Goal: Information Seeking & Learning: Learn about a topic

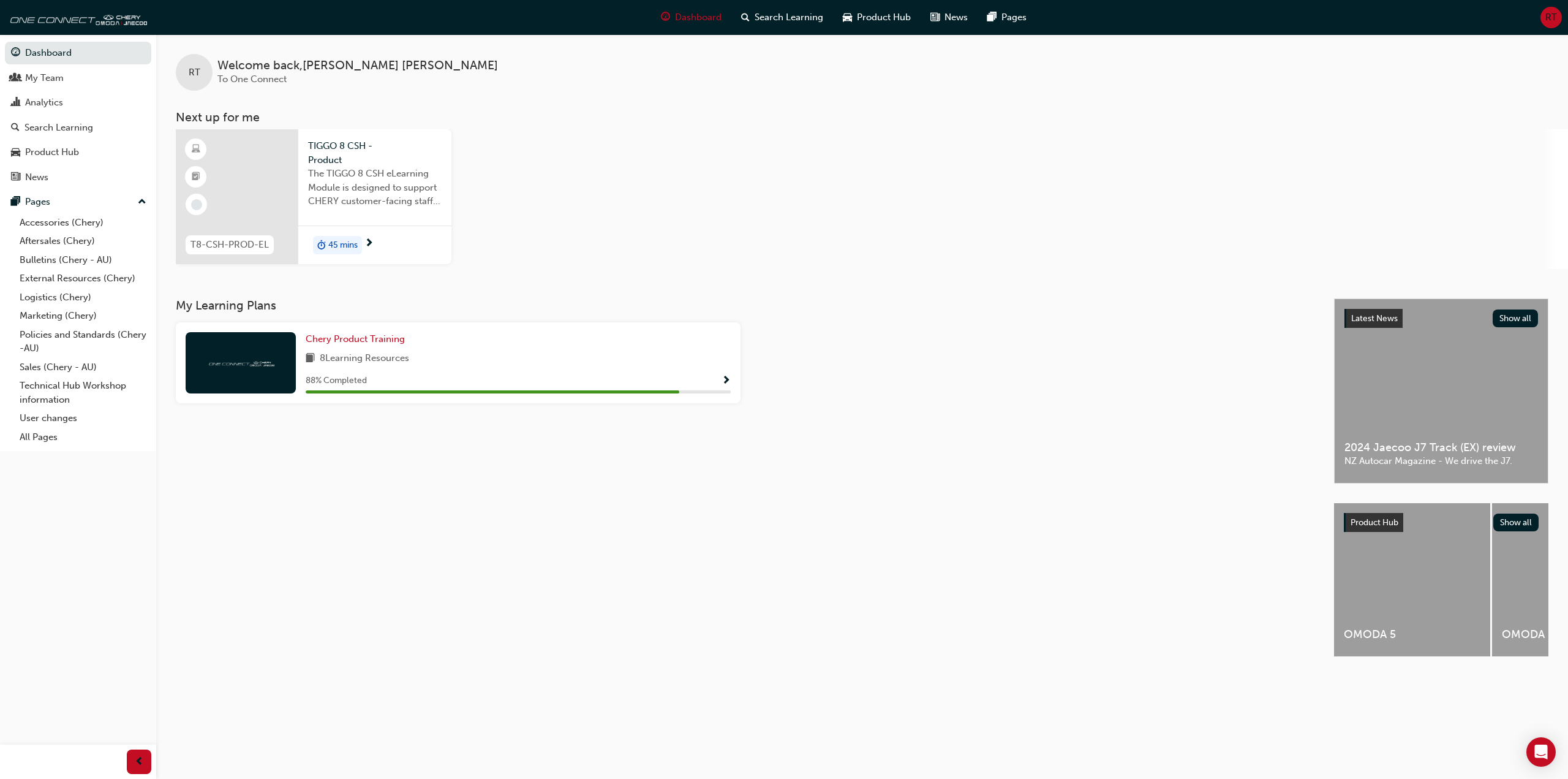
click at [349, 246] on span "45 mins" at bounding box center [343, 245] width 29 height 14
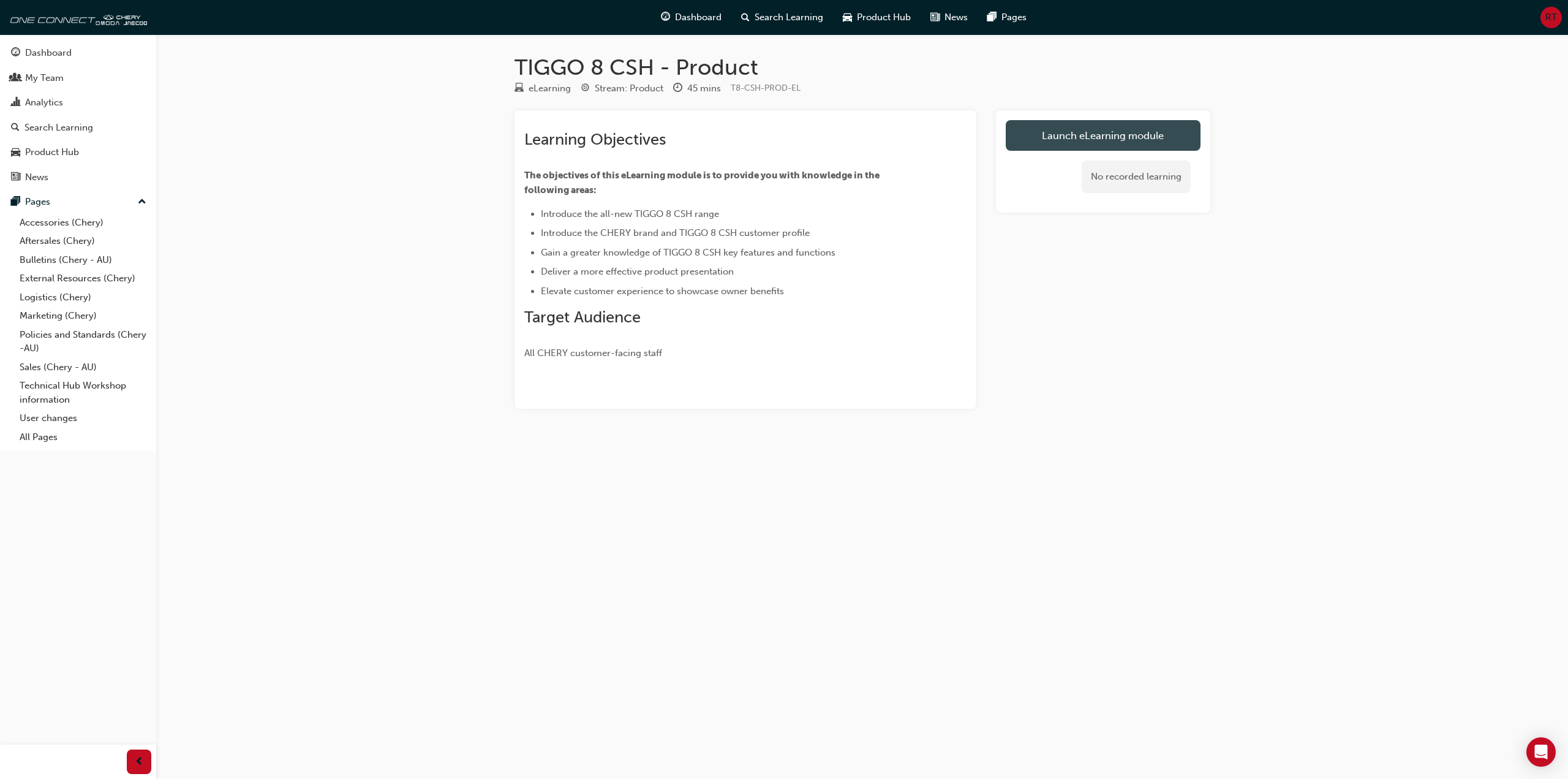
click at [1101, 136] on link "Launch eLearning module" at bounding box center [1103, 136] width 194 height 30
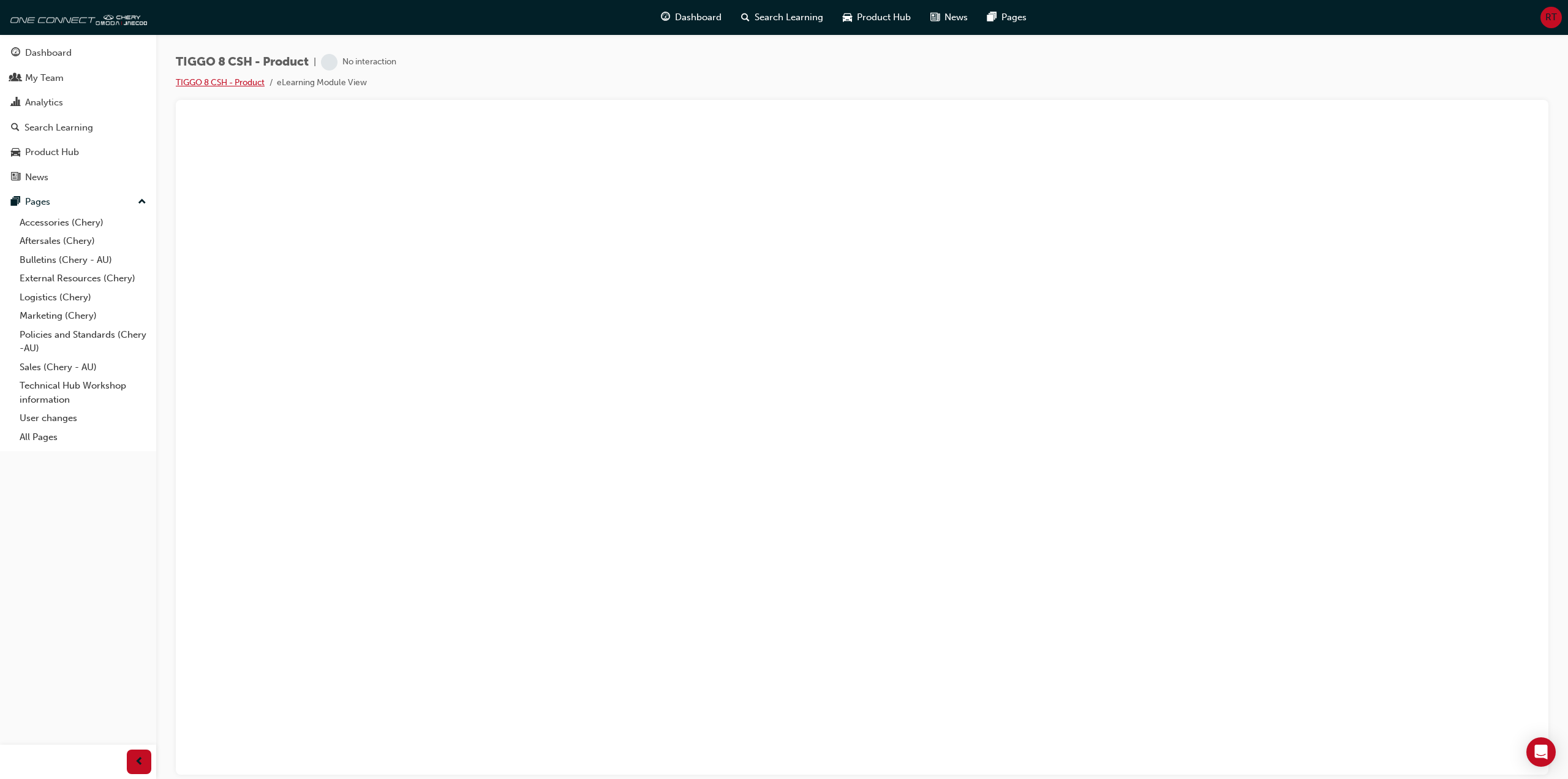
click at [246, 81] on link "TIGGO 8 CSH - Product" at bounding box center [221, 83] width 89 height 10
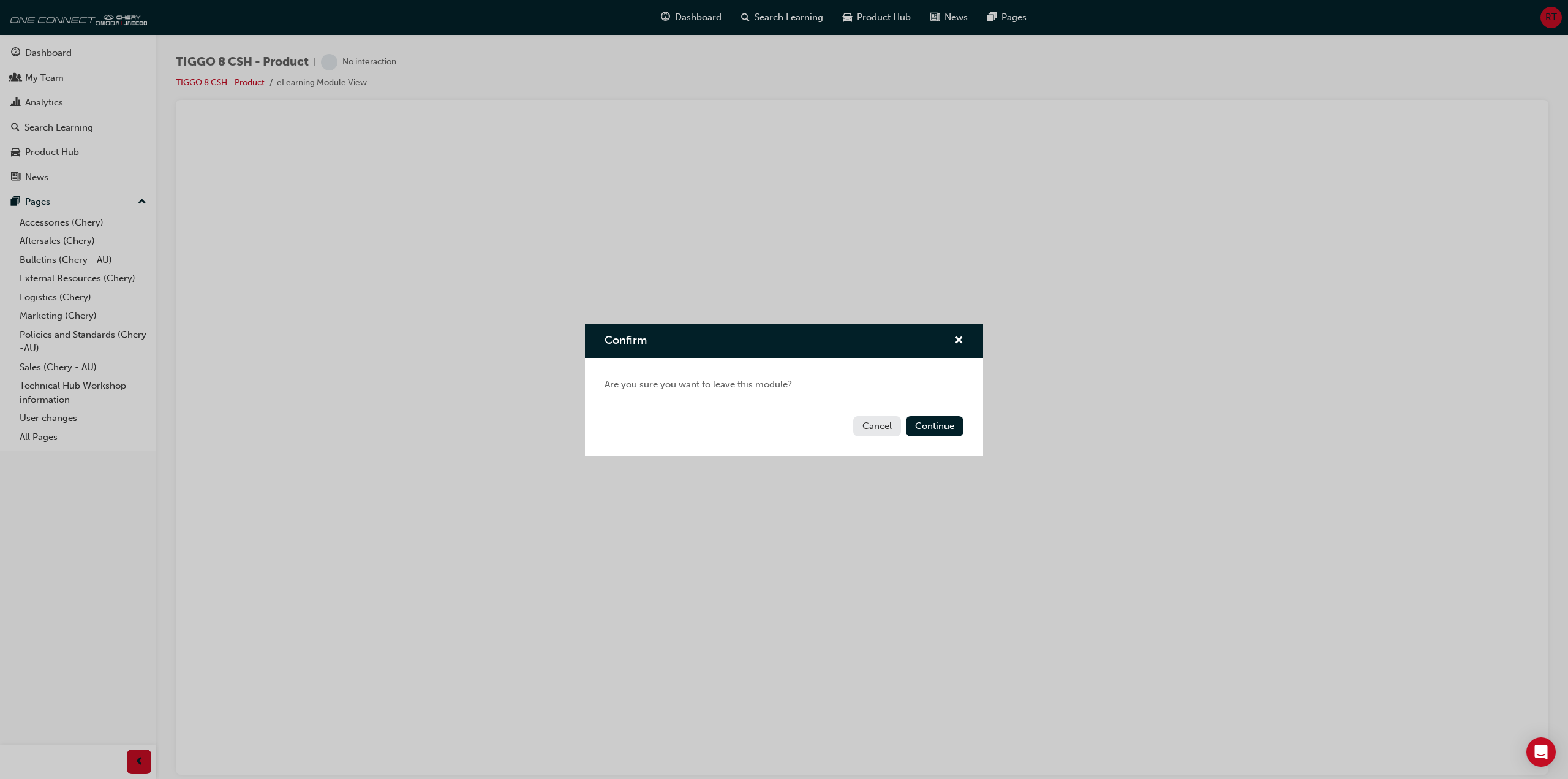
click at [882, 434] on button "Cancel" at bounding box center [877, 426] width 48 height 20
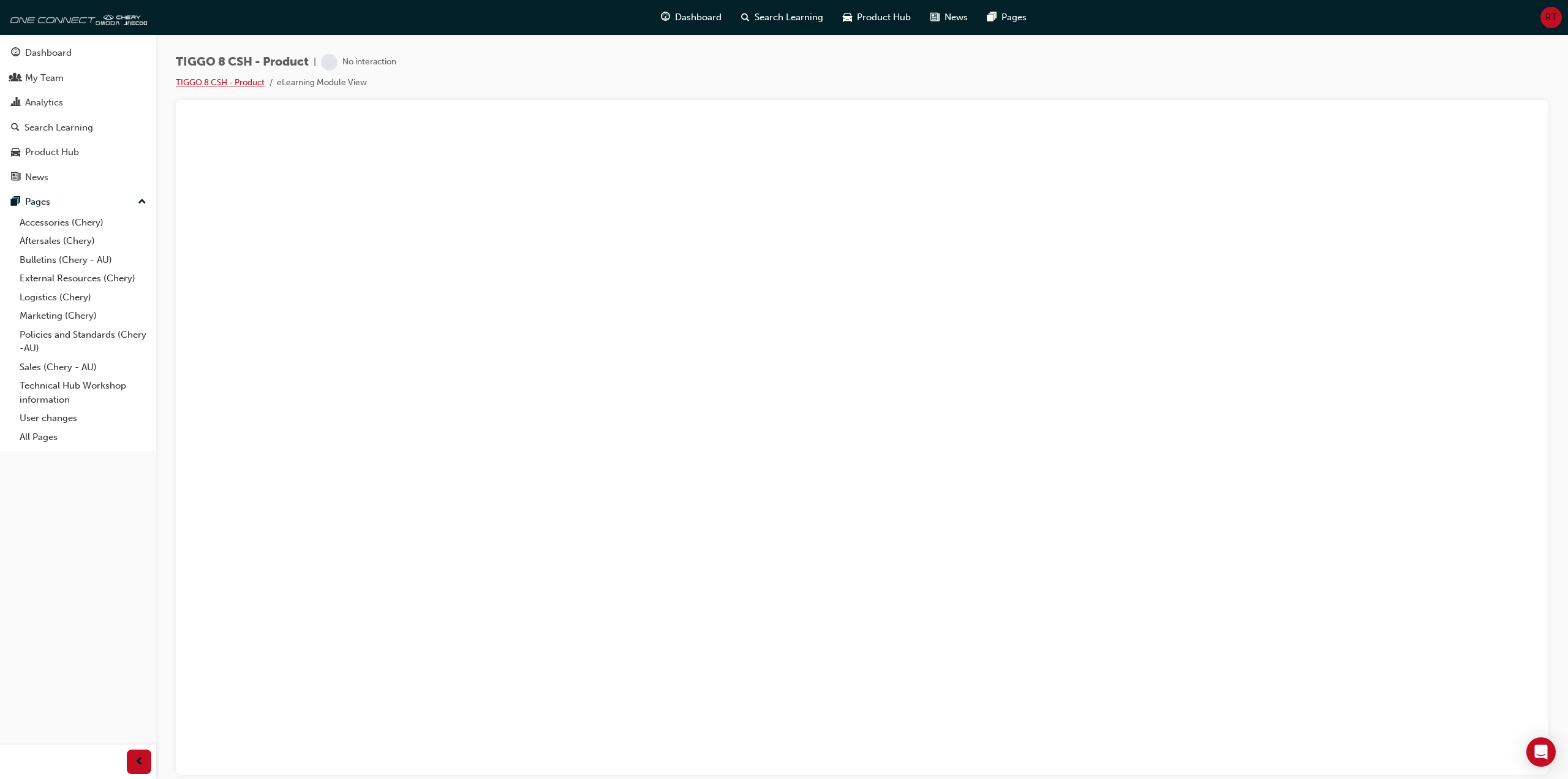
click at [210, 82] on link "TIGGO 8 CSH - Product" at bounding box center [221, 83] width 89 height 10
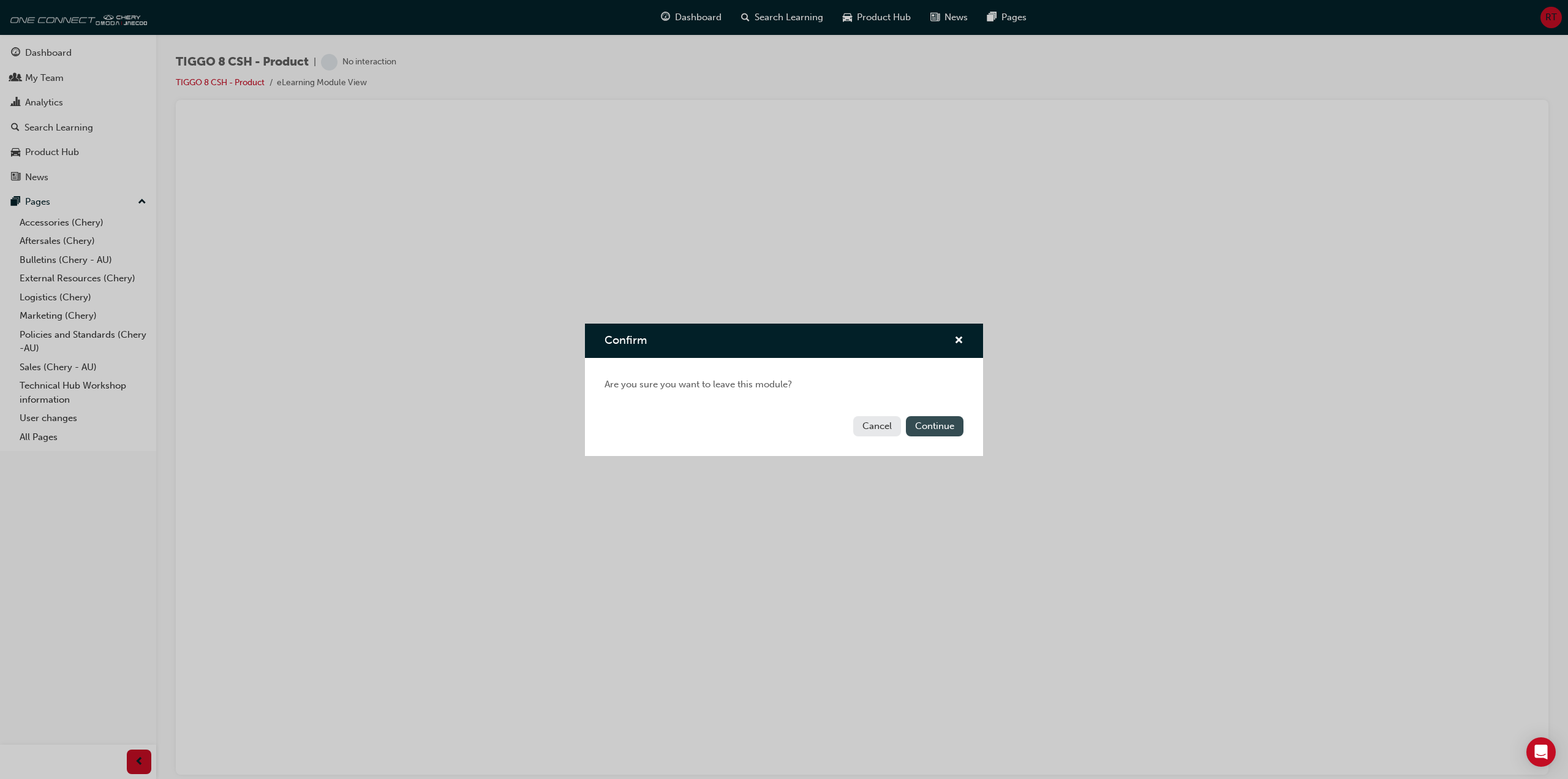
click at [949, 429] on button "Continue" at bounding box center [934, 426] width 57 height 20
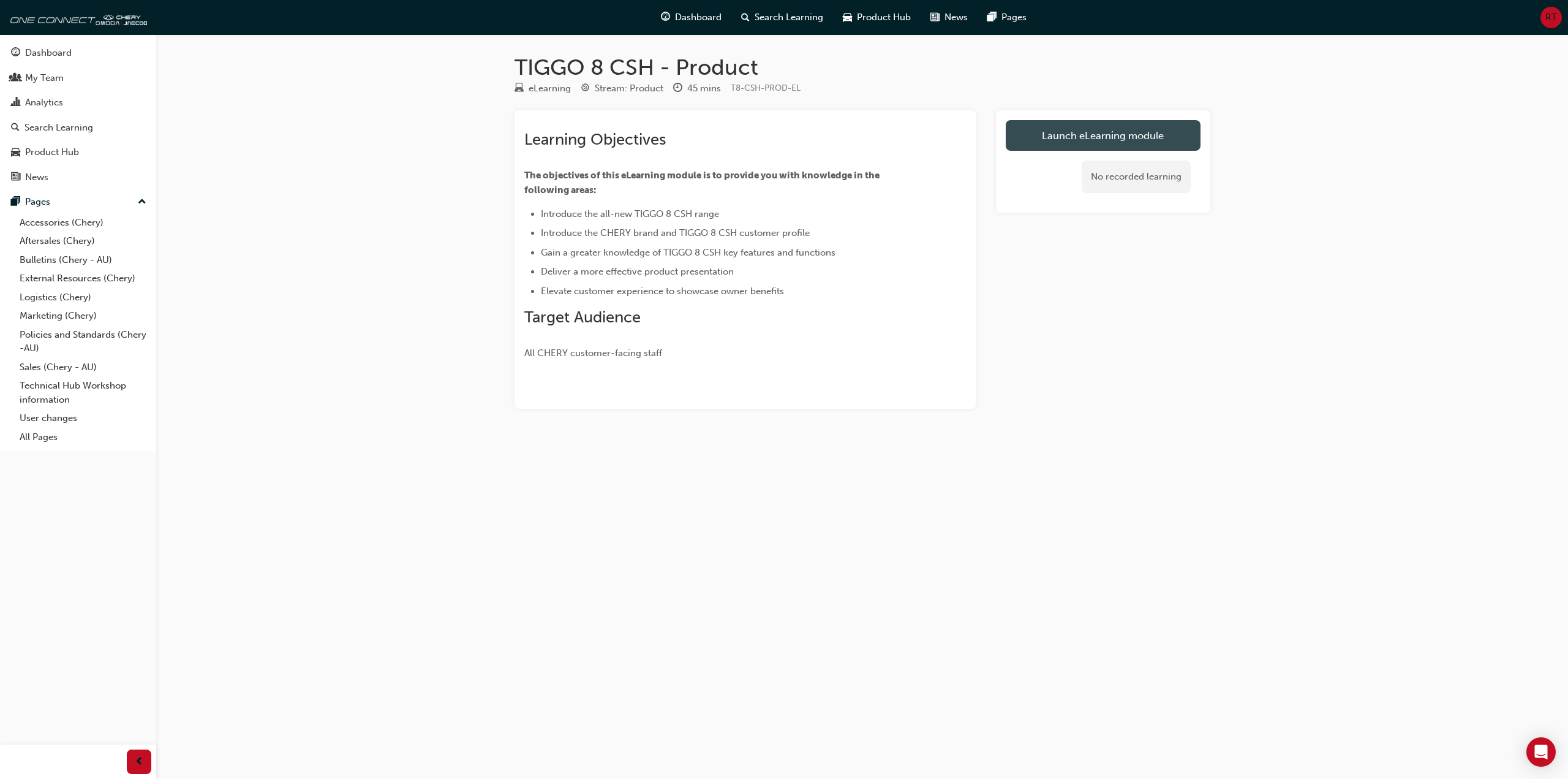
click at [1117, 134] on link "Launch eLearning module" at bounding box center [1103, 136] width 194 height 30
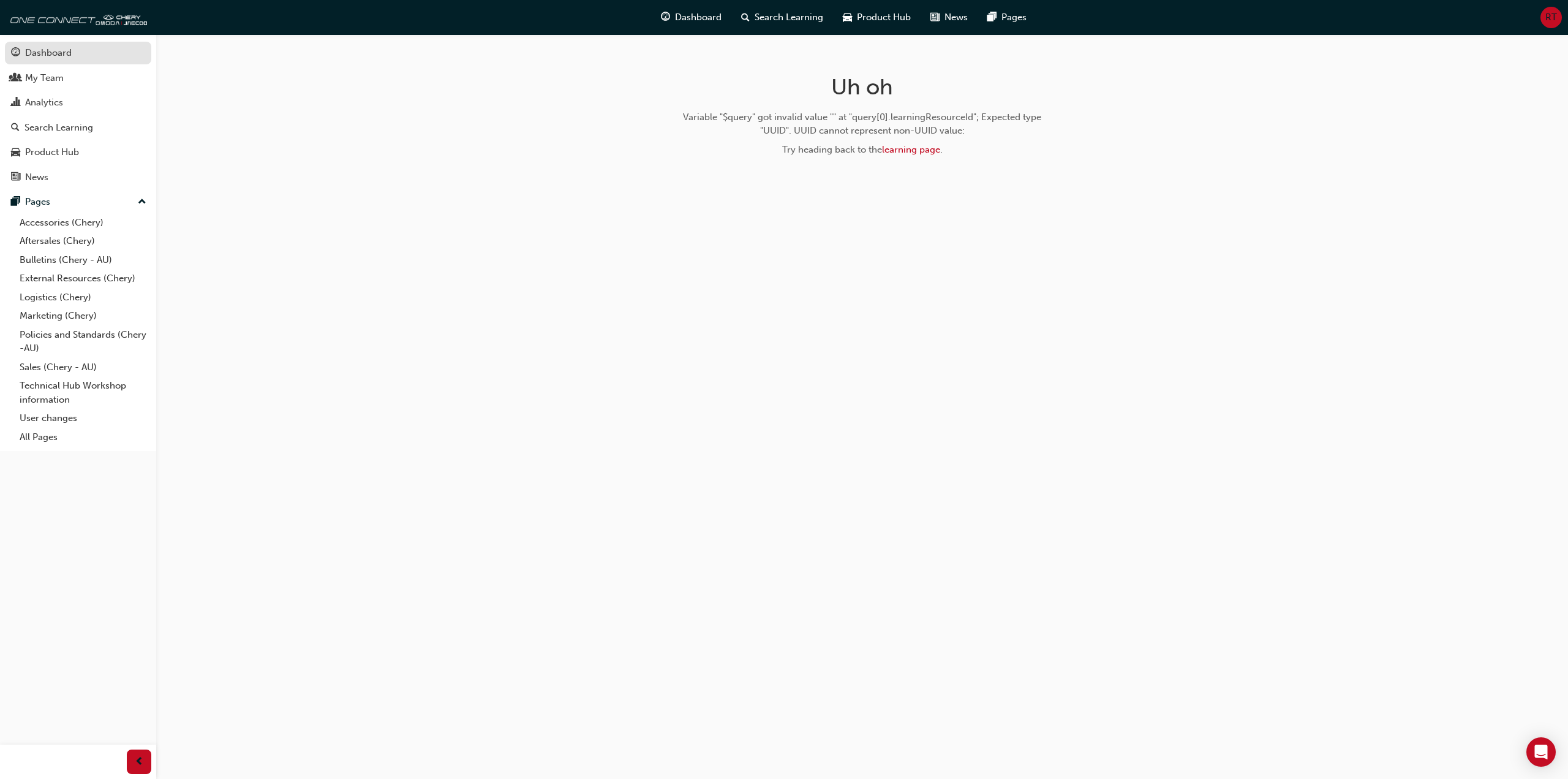
click at [53, 56] on div "Dashboard" at bounding box center [48, 53] width 46 height 14
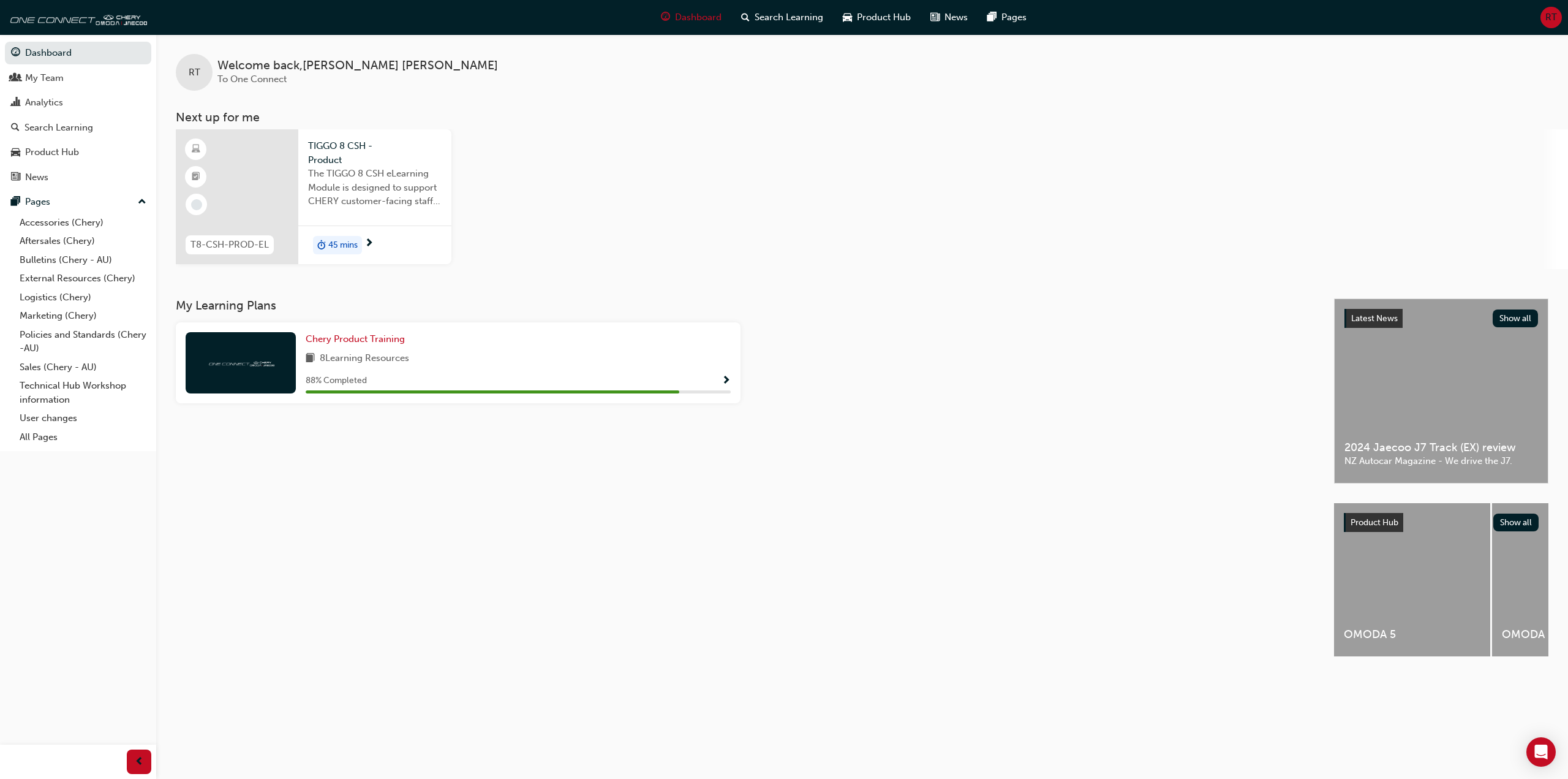
click at [348, 243] on span "45 mins" at bounding box center [343, 245] width 29 height 14
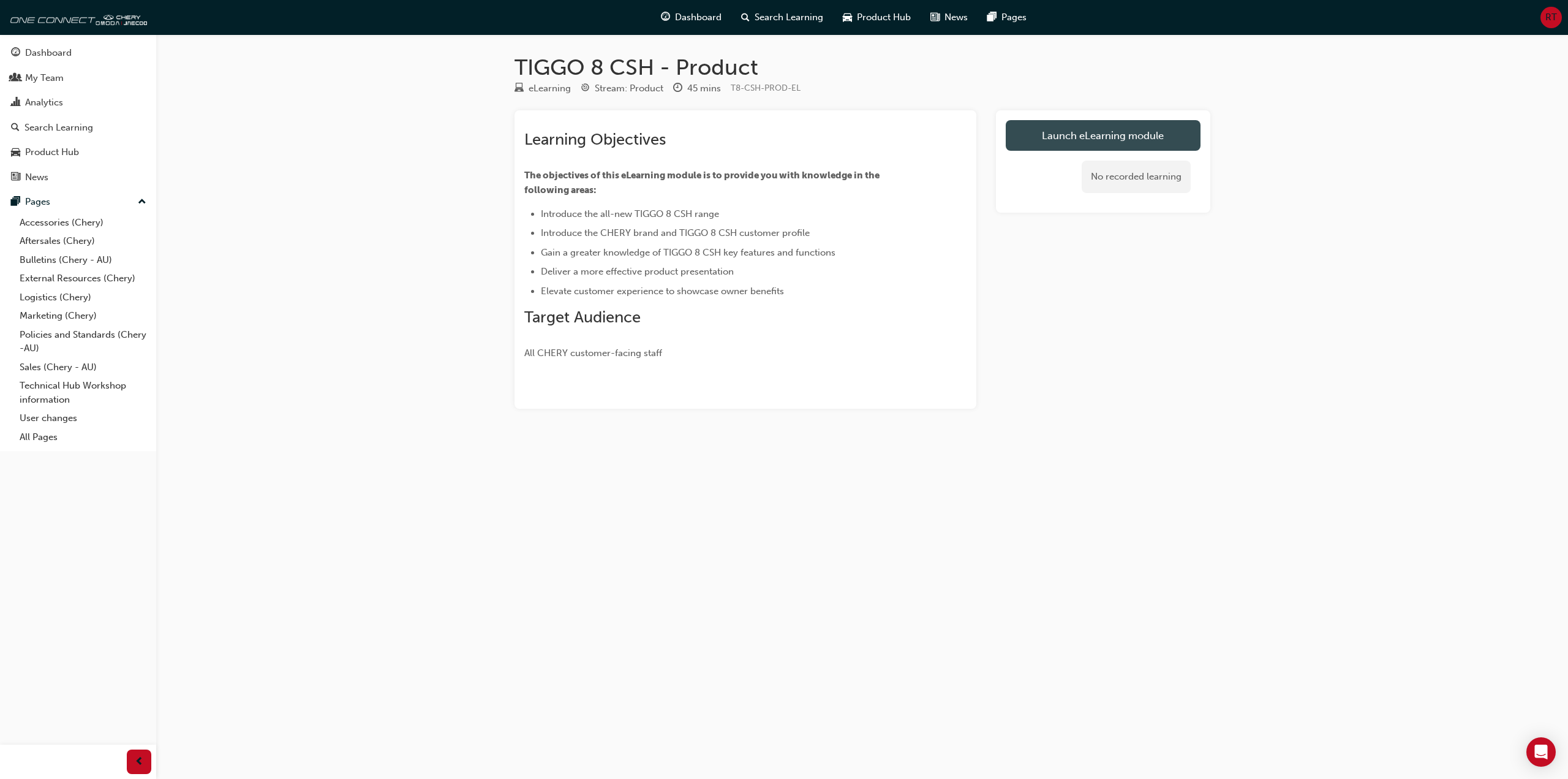
click at [1141, 134] on link "Launch eLearning module" at bounding box center [1103, 136] width 194 height 30
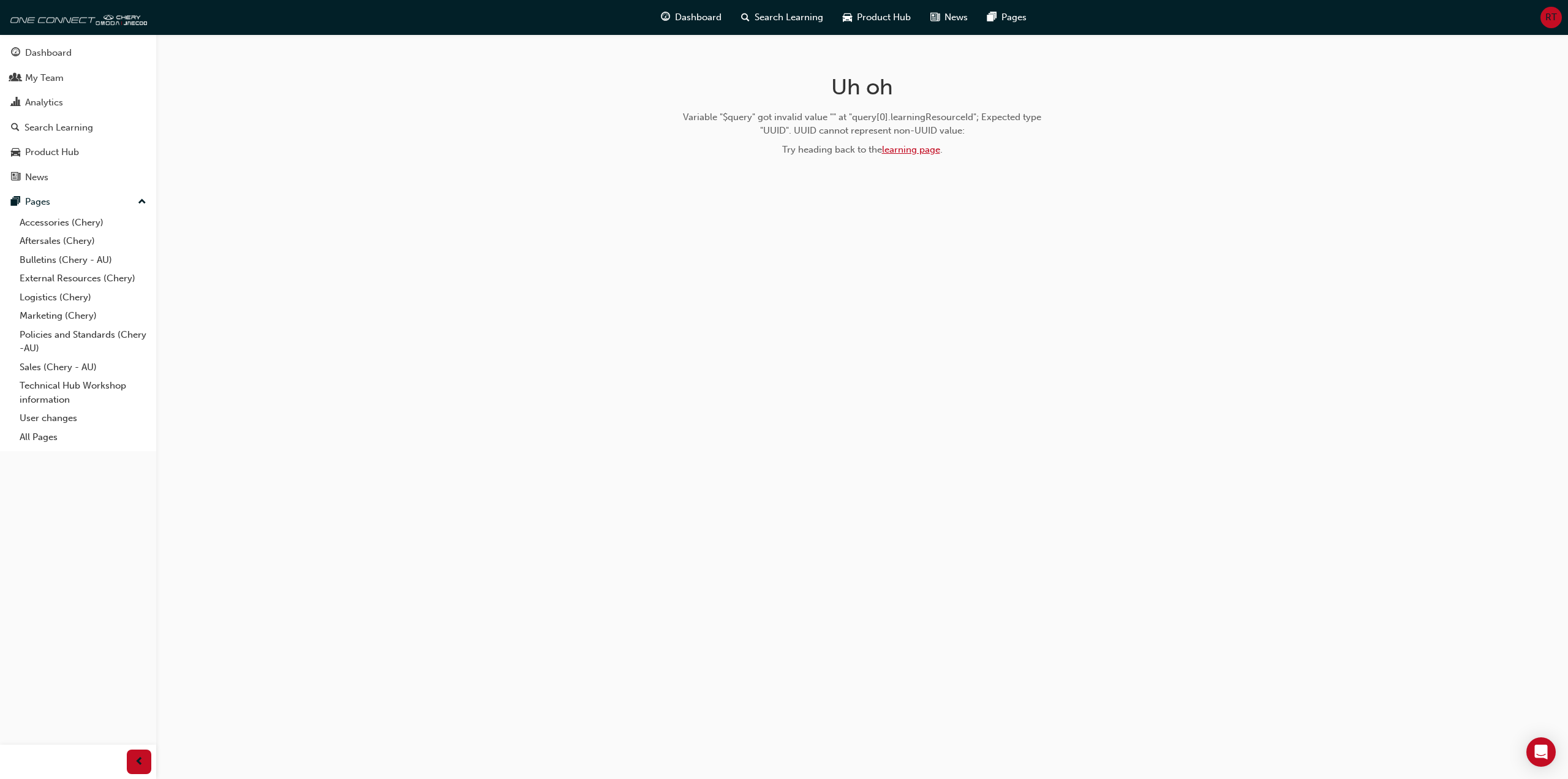
click at [933, 152] on link "learning page" at bounding box center [911, 149] width 58 height 11
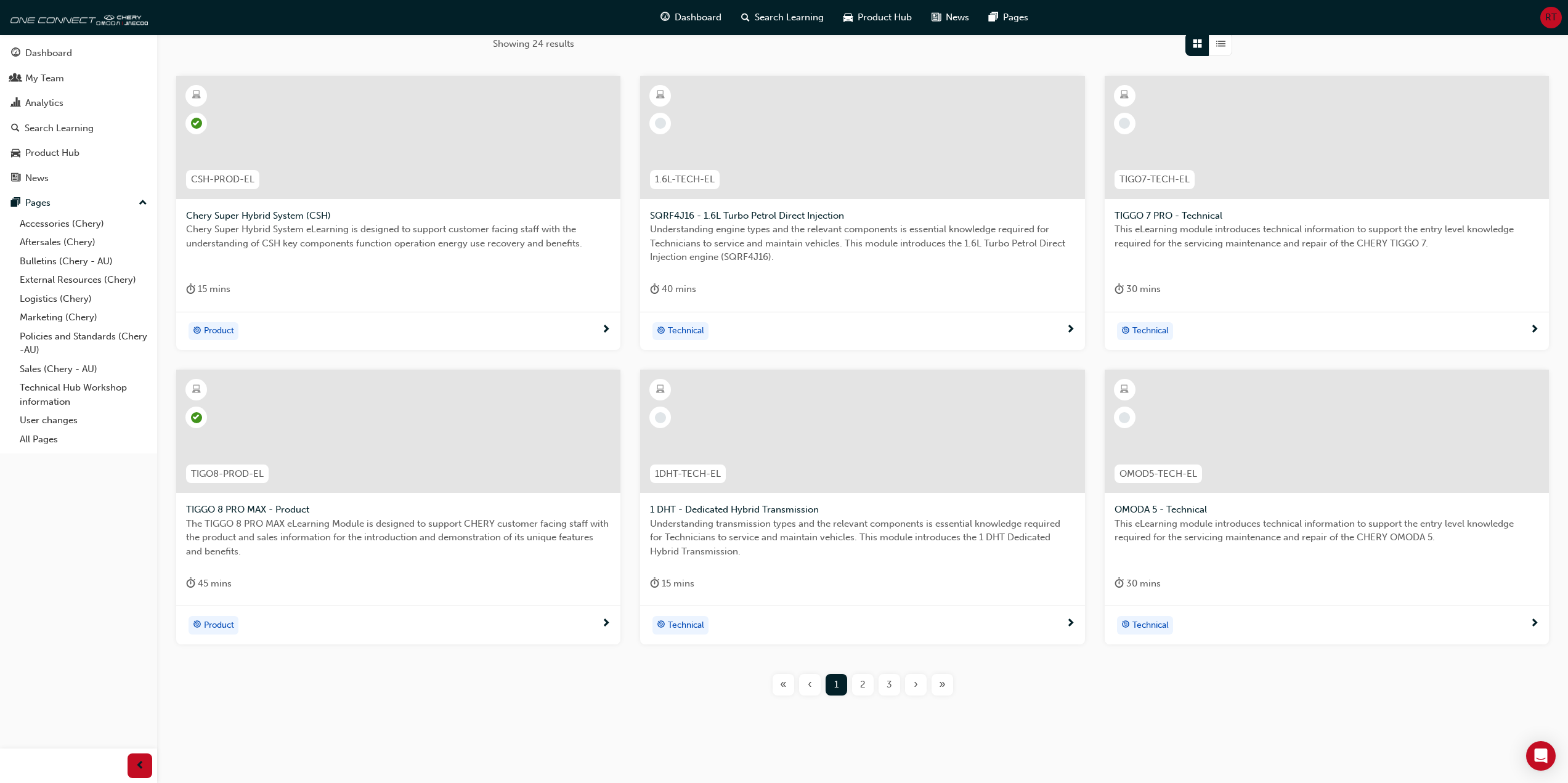
scroll to position [222, 0]
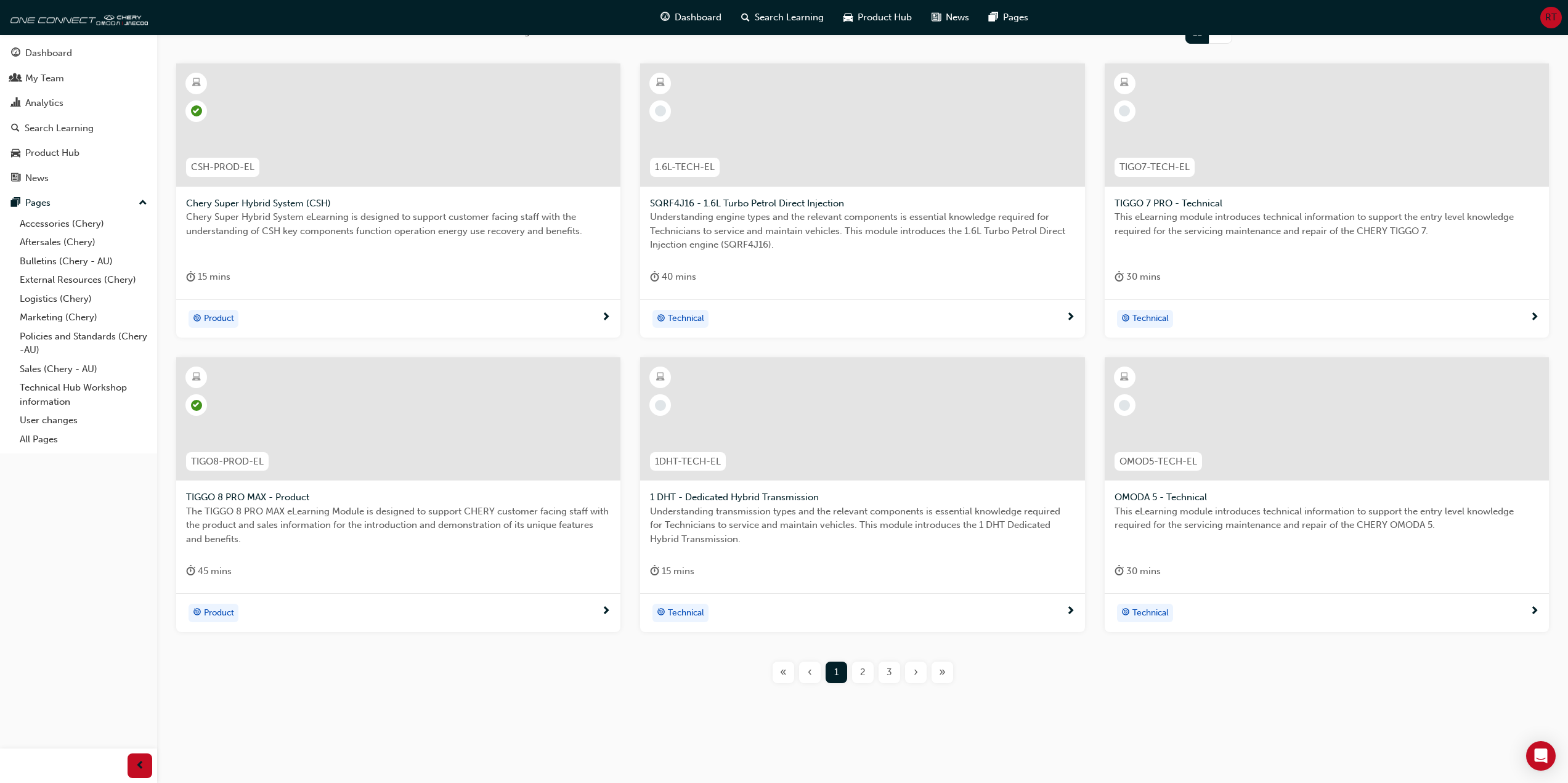
click at [940, 675] on span "»" at bounding box center [942, 672] width 7 height 14
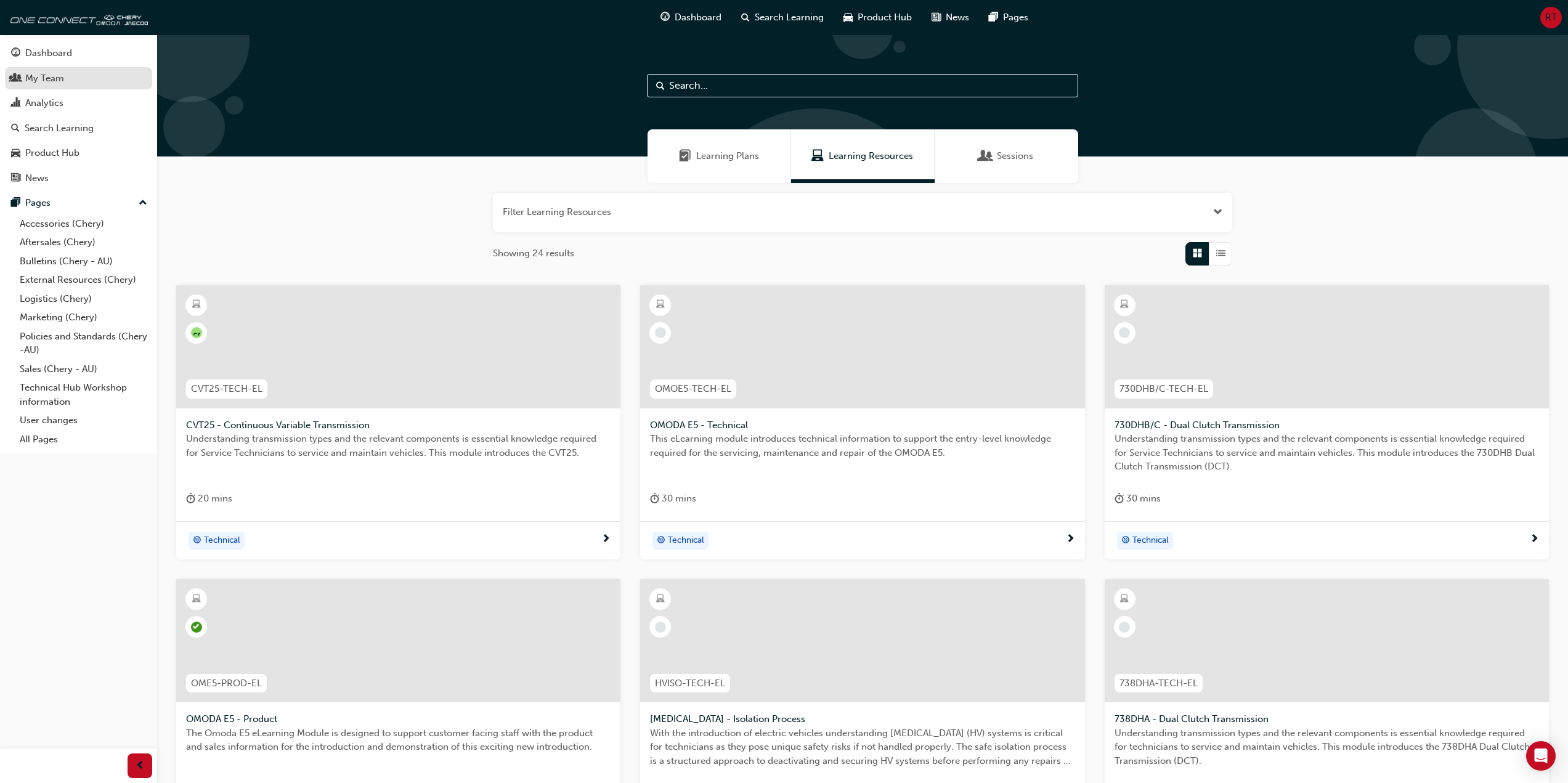
click at [49, 71] on div "My Team" at bounding box center [45, 78] width 39 height 14
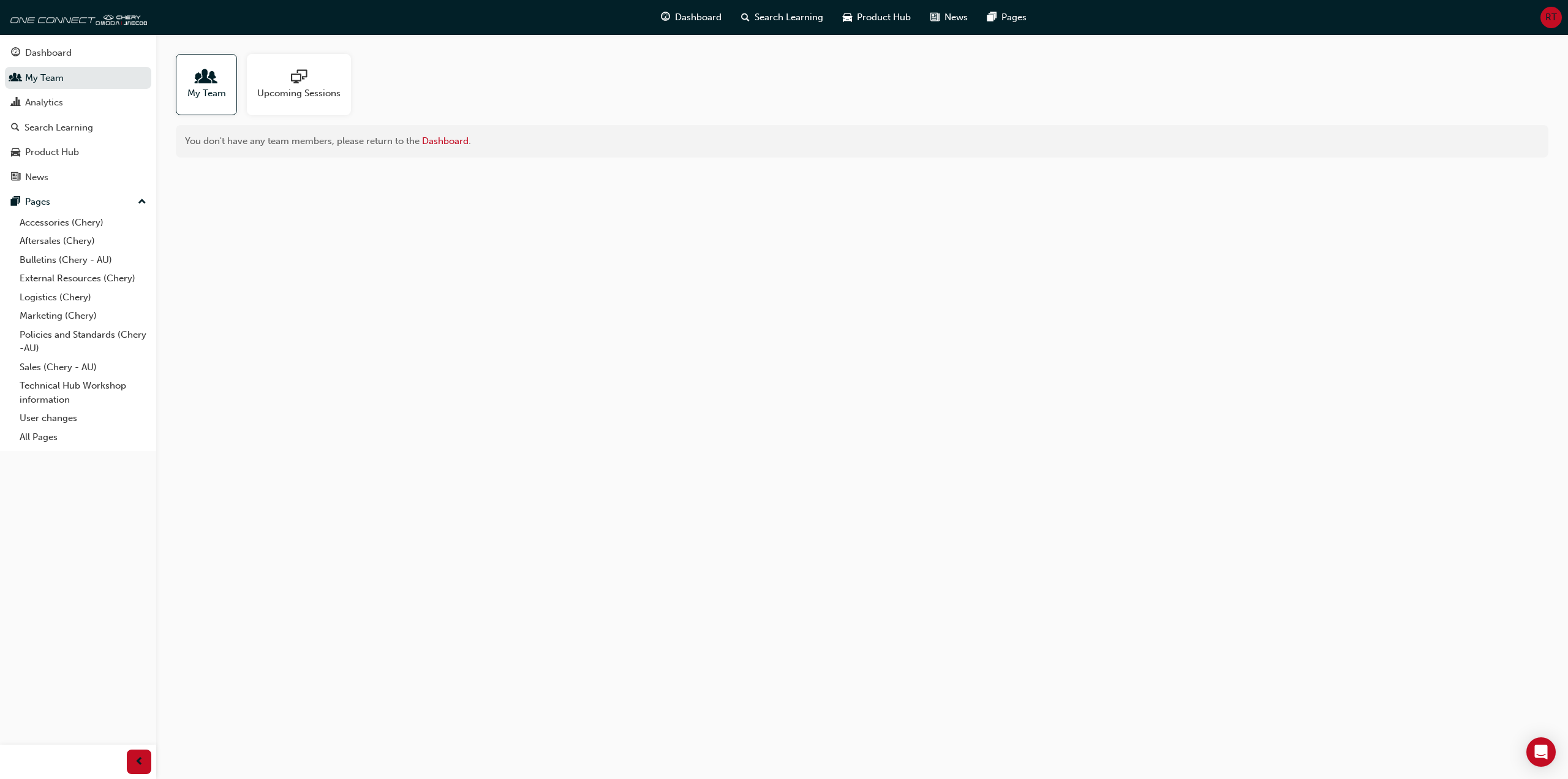
click at [183, 93] on div "My Team" at bounding box center [206, 84] width 61 height 61
click at [444, 142] on link "Dashboard" at bounding box center [444, 141] width 46 height 11
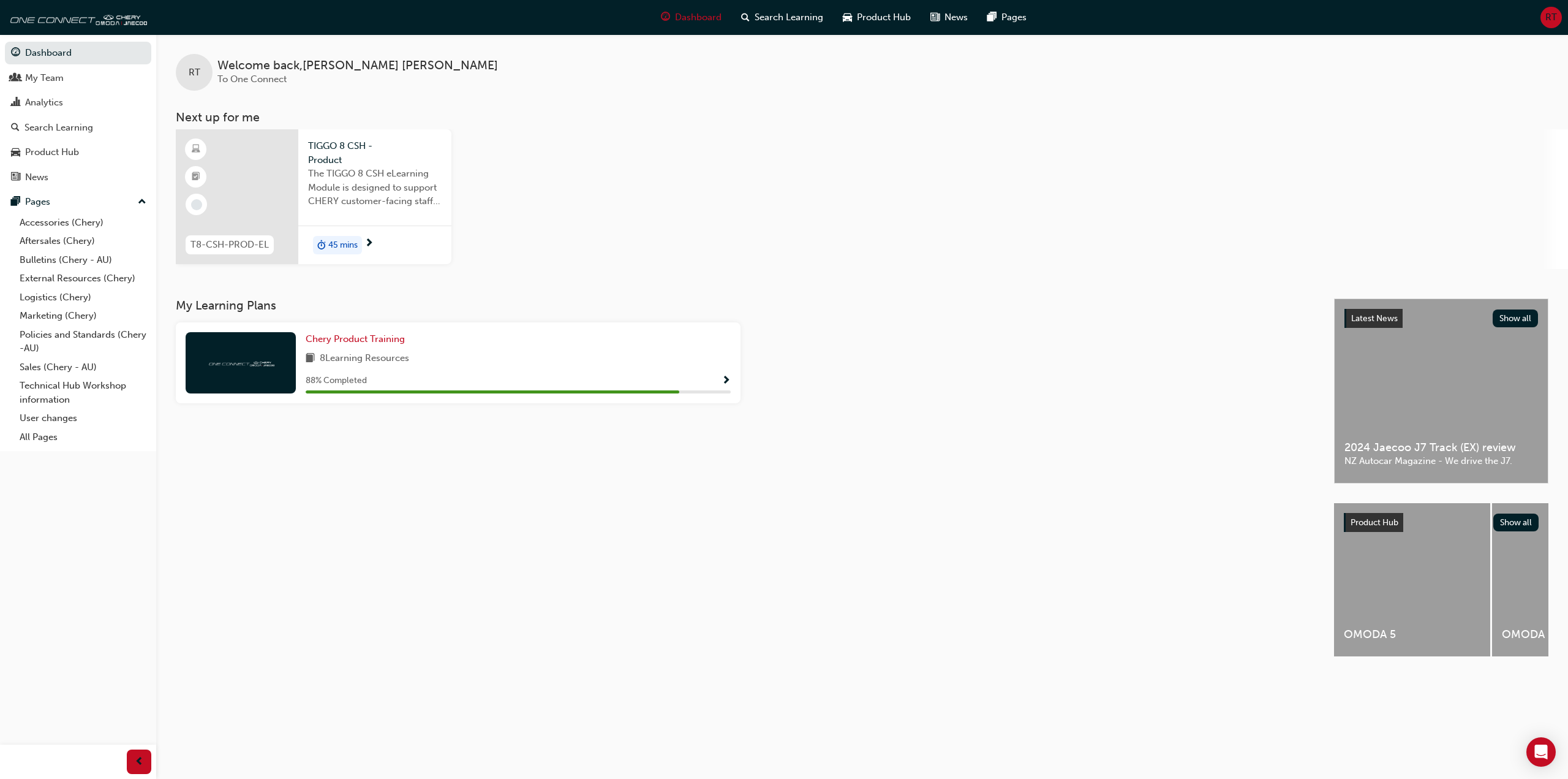
click at [255, 183] on div at bounding box center [237, 197] width 123 height 135
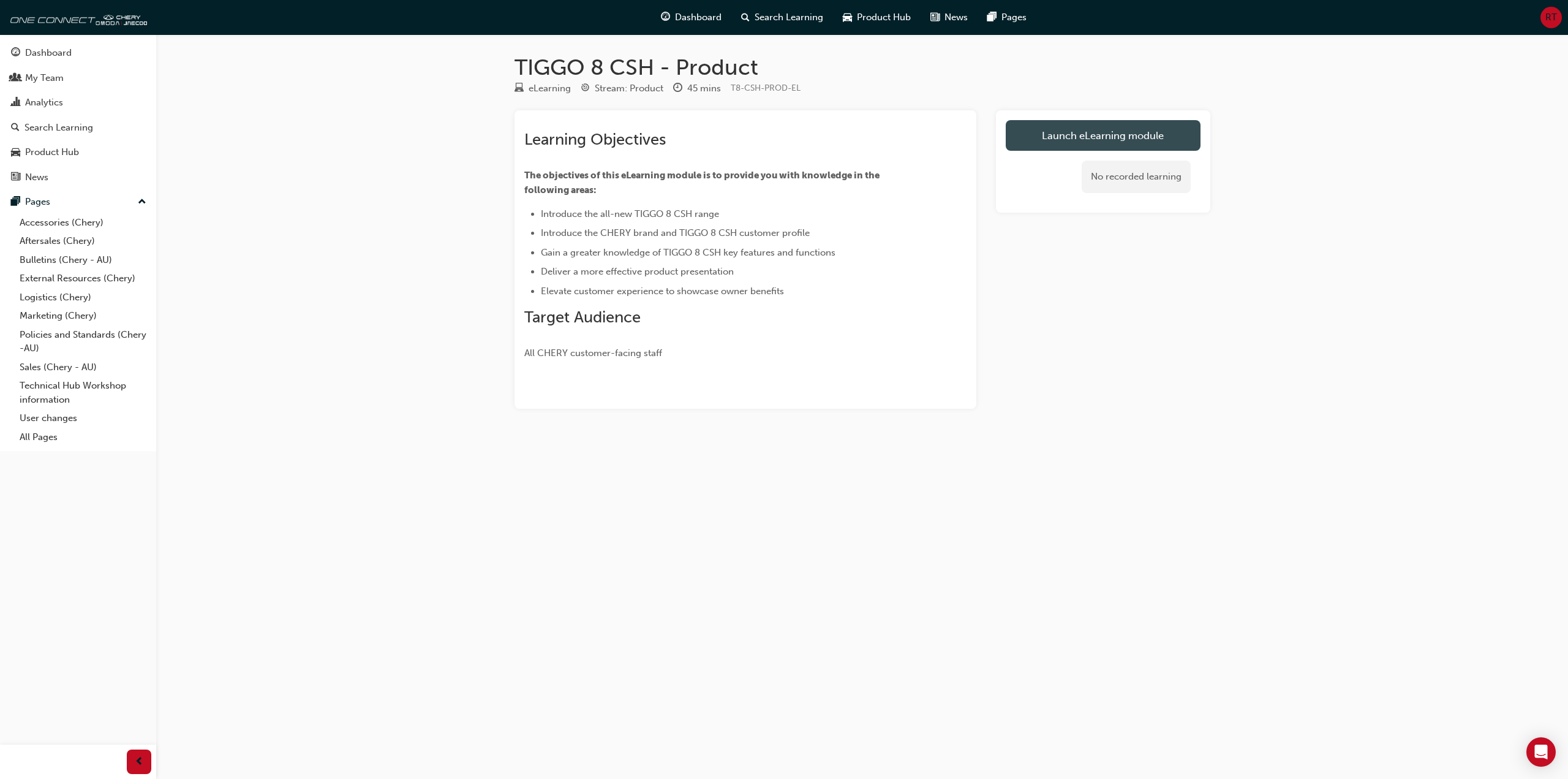
click at [1070, 137] on link "Launch eLearning module" at bounding box center [1103, 136] width 194 height 30
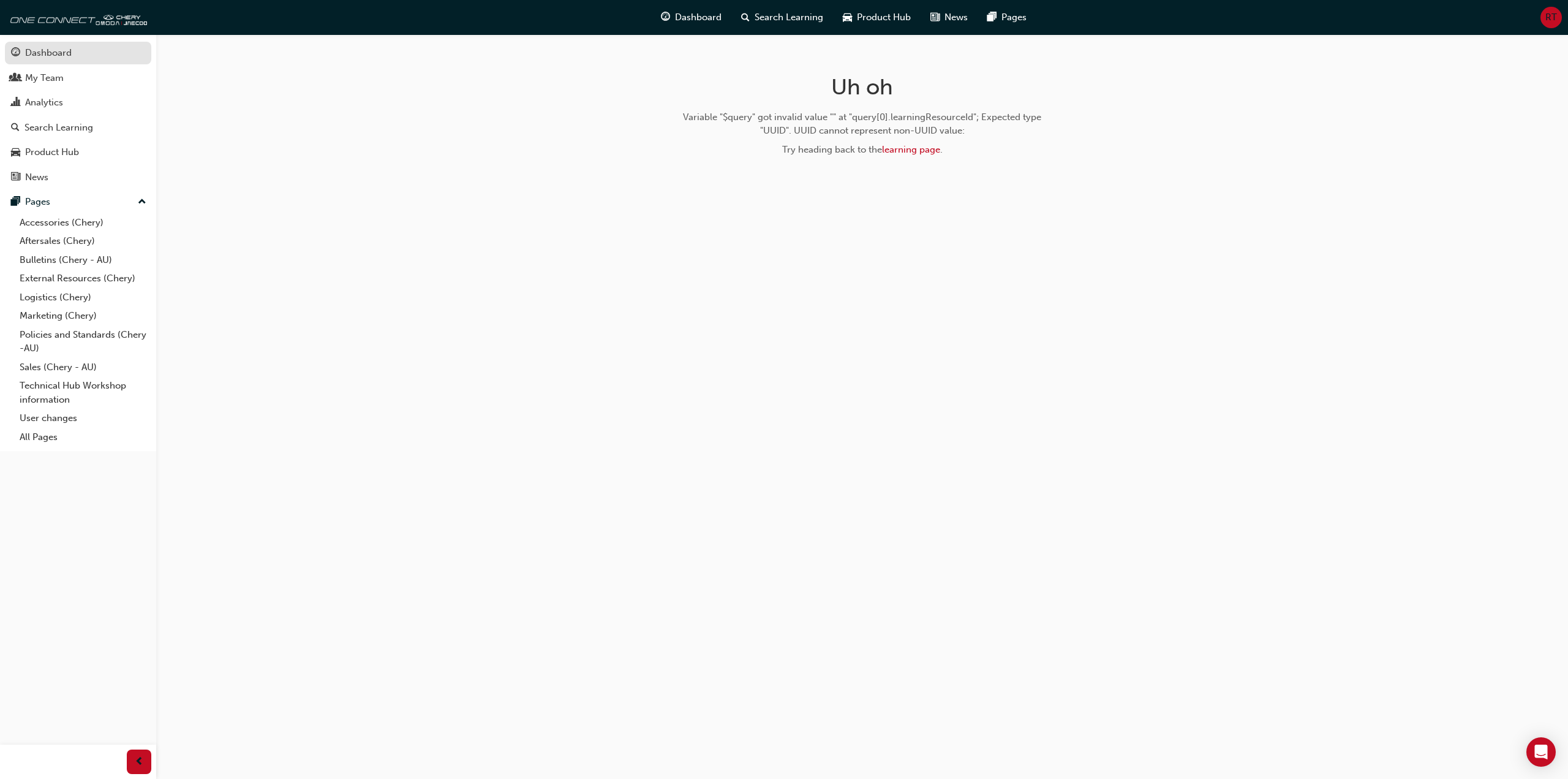
click at [49, 62] on link "Dashboard" at bounding box center [78, 52] width 146 height 23
